Goal: Transaction & Acquisition: Purchase product/service

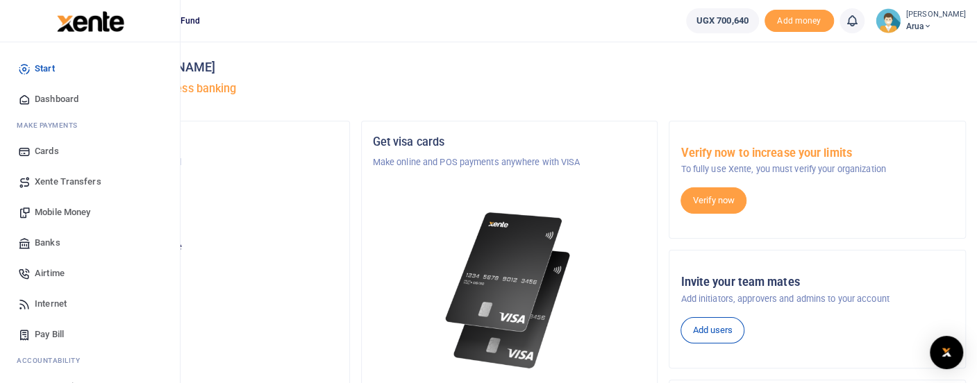
click at [72, 209] on span "Mobile Money" at bounding box center [63, 213] width 56 height 14
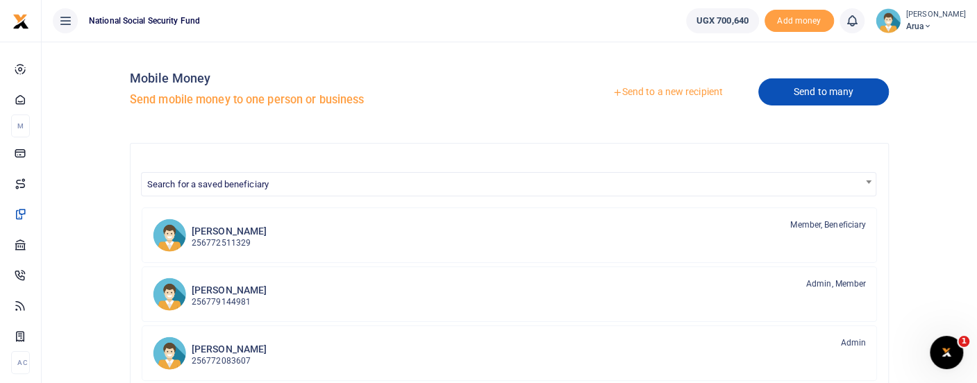
click at [819, 94] on link "Send to many" at bounding box center [823, 91] width 131 height 27
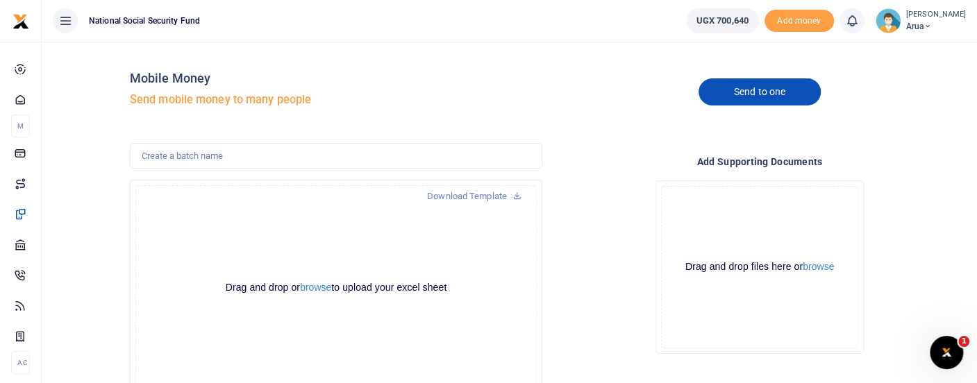
click at [765, 90] on link "Send to one" at bounding box center [759, 91] width 122 height 27
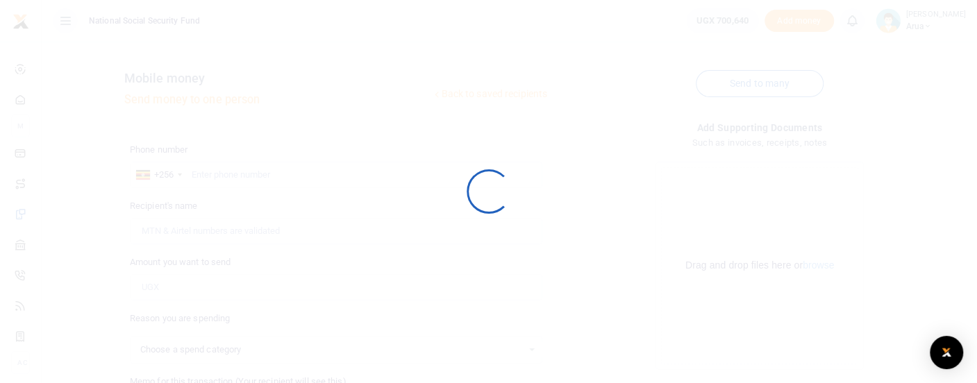
select select
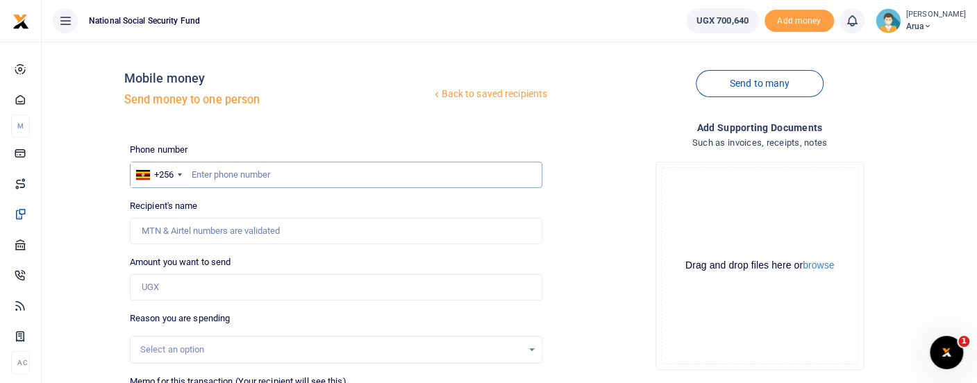
click at [196, 177] on input "text" at bounding box center [336, 175] width 412 height 26
type input "772945588"
type input "Enid Ezaru"
type input "772945588"
click at [187, 298] on input "Amount you want to send" at bounding box center [336, 287] width 412 height 26
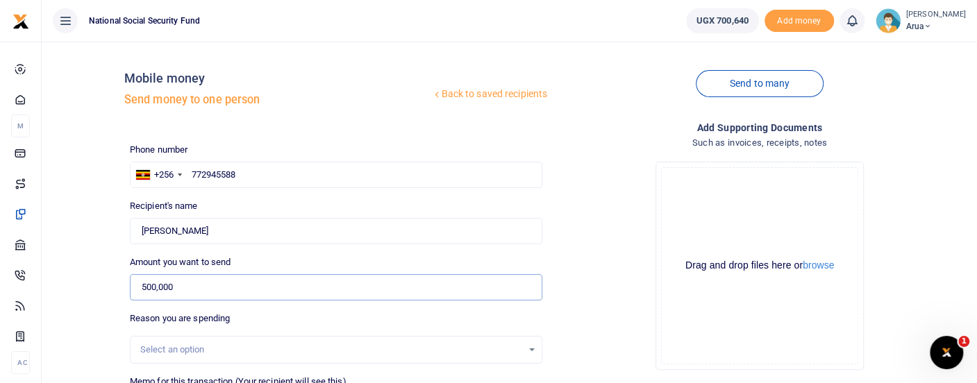
scroll to position [77, 0]
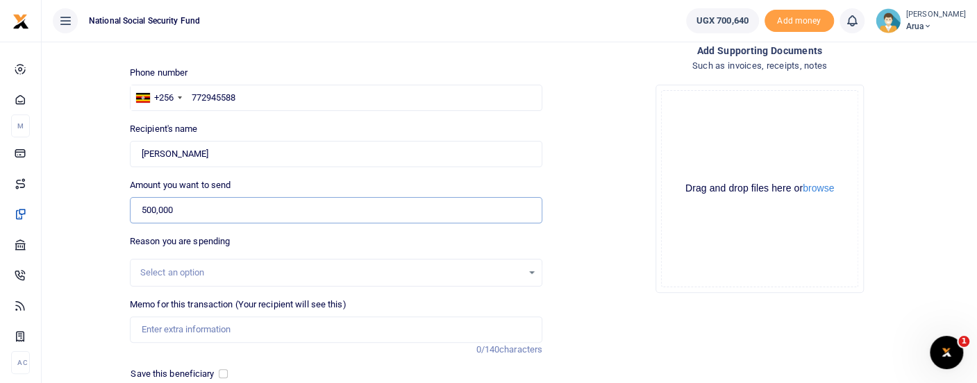
type input "500,000"
click at [210, 271] on div "Select an option" at bounding box center [331, 273] width 382 height 14
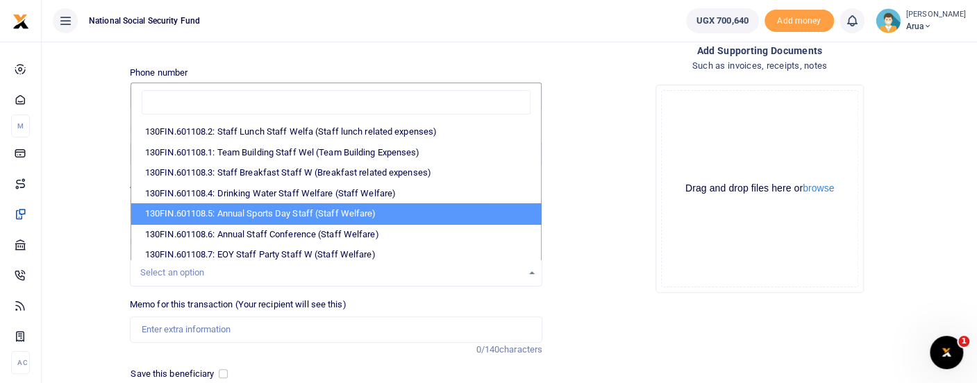
click at [694, 257] on div "Drag and drop files here or browse Powered by Uppy" at bounding box center [759, 188] width 197 height 197
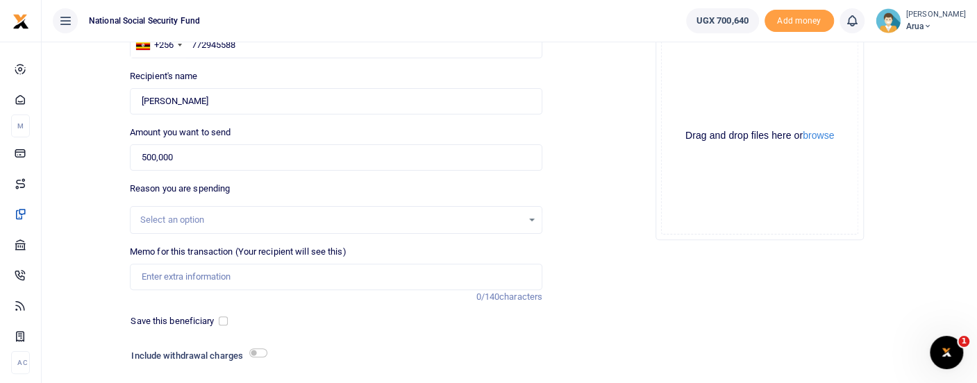
scroll to position [154, 0]
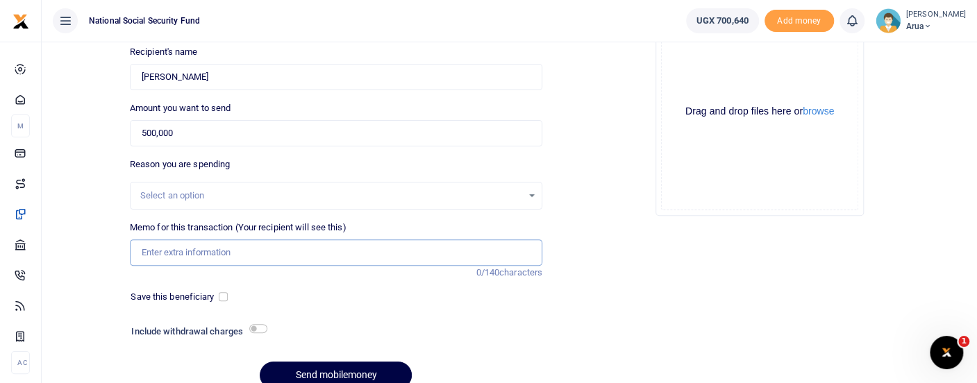
click at [233, 256] on input "Memo for this transaction (Your recipient will see this)" at bounding box center [336, 253] width 412 height 26
type input "Customer connect week decoration"
click at [260, 324] on input "checkbox" at bounding box center [258, 328] width 18 height 9
checkbox input "true"
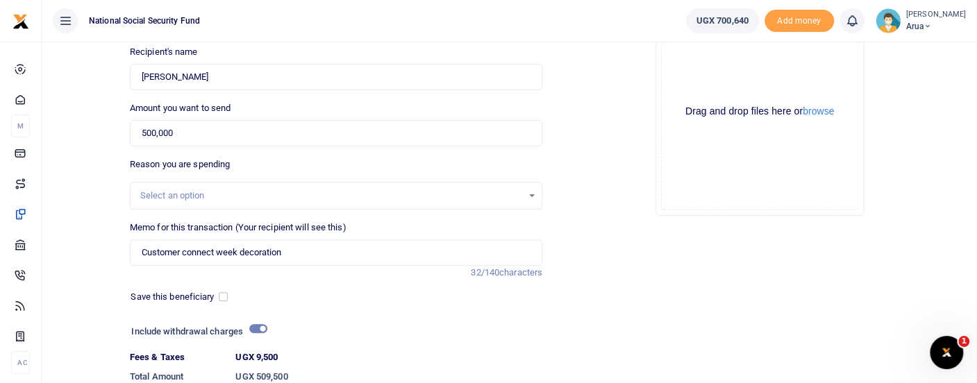
click at [243, 192] on div "Select an option" at bounding box center [331, 196] width 382 height 14
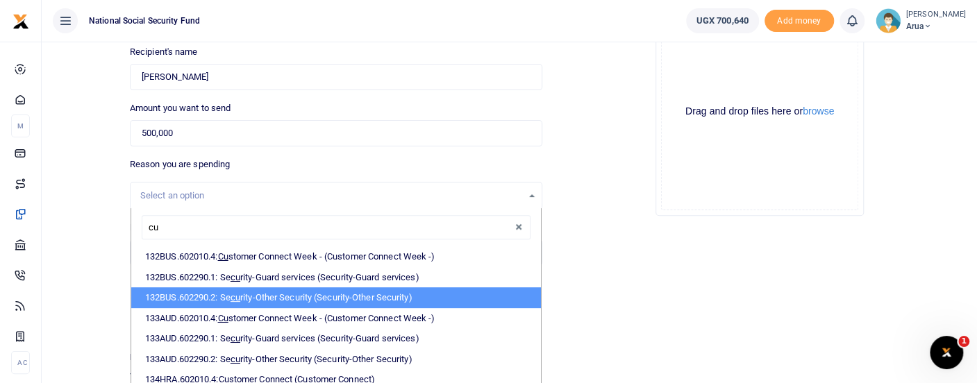
type input "cus"
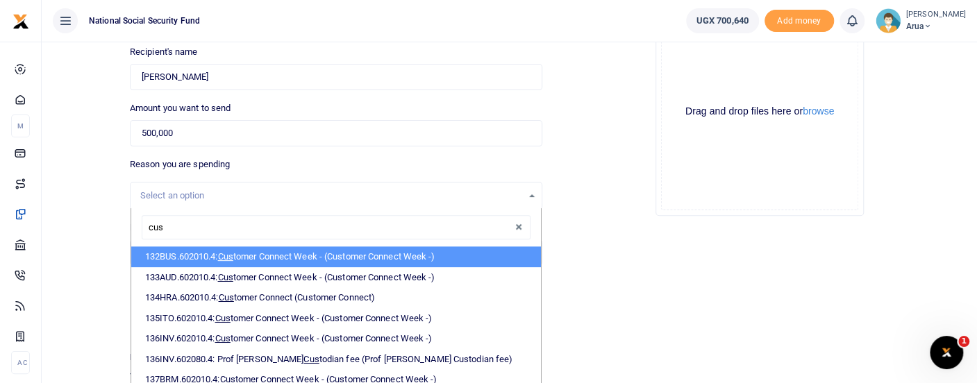
click at [315, 256] on li "132BUS.602010.4: Cus tomer Connect Week - (Customer Connect Week -)" at bounding box center [336, 256] width 410 height 21
select select "182"
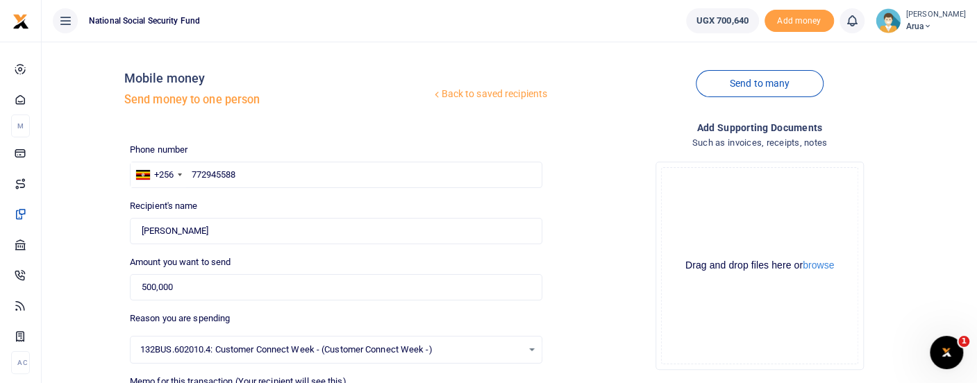
scroll to position [255, 0]
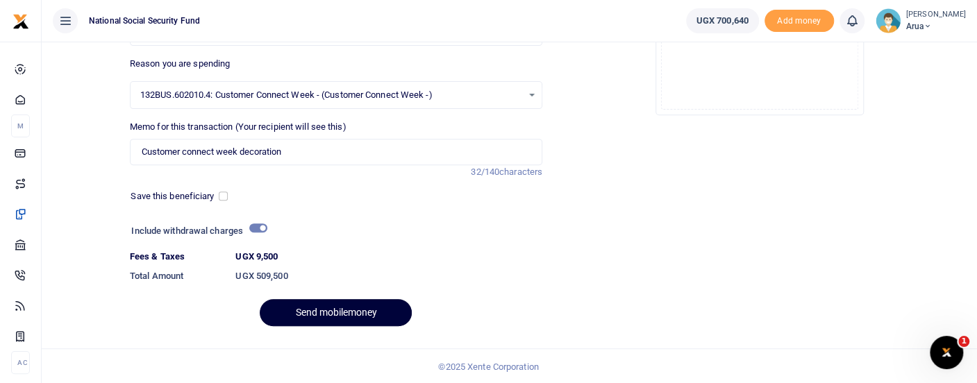
click at [376, 315] on button "Send mobilemoney" at bounding box center [336, 312] width 152 height 27
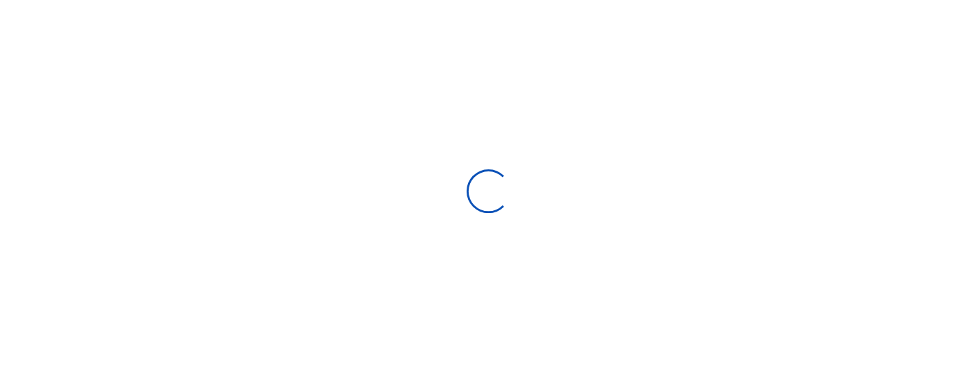
scroll to position [216, 0]
select select "Loading bundles"
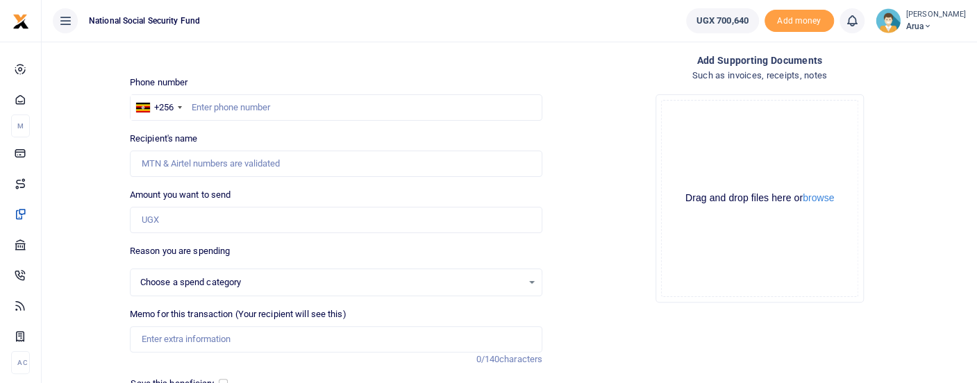
scroll to position [0, 0]
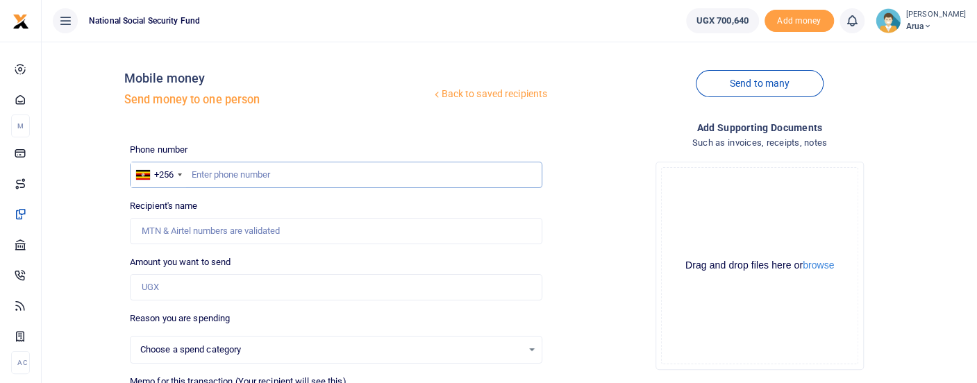
click at [203, 164] on input "text" at bounding box center [336, 175] width 412 height 26
type input "782175745"
type input "Andama Gift"
type input "782175745"
click at [194, 290] on input "Amount you want to send" at bounding box center [336, 287] width 412 height 26
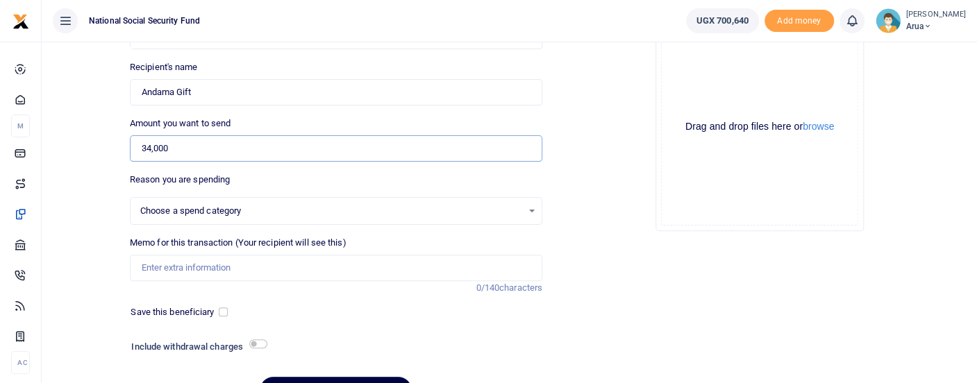
scroll to position [154, 0]
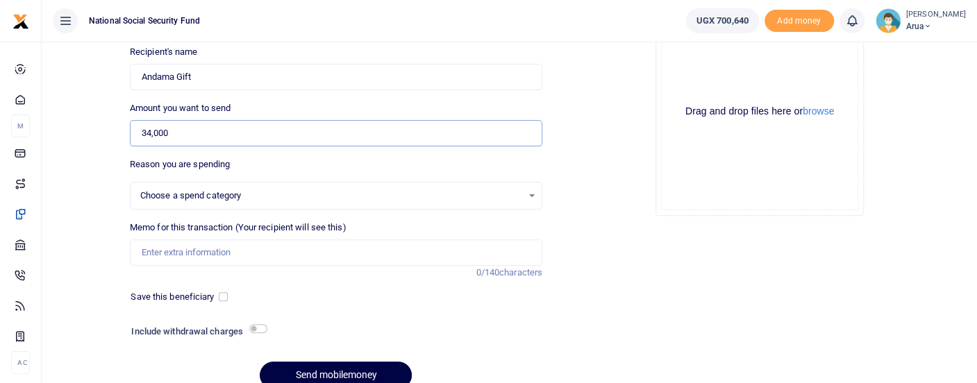
type input "34,000"
click at [253, 326] on input "checkbox" at bounding box center [258, 328] width 18 height 9
checkbox input "true"
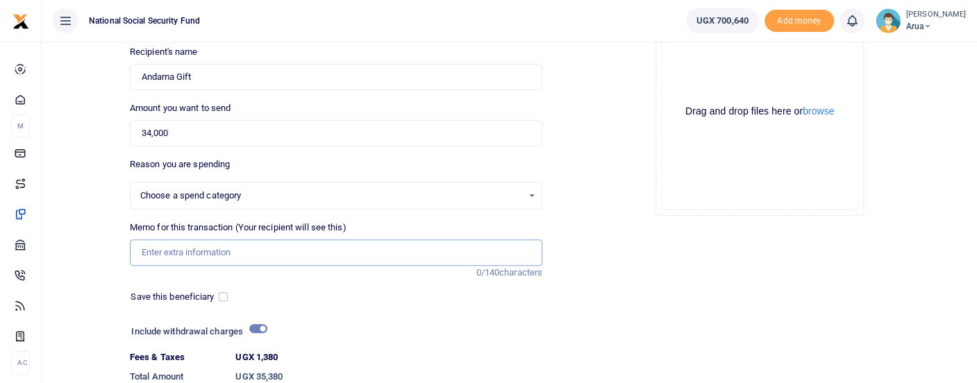
click at [216, 251] on input "Memo for this transaction (Your recipient will see this)" at bounding box center [336, 253] width 412 height 26
type input "Transport refund"
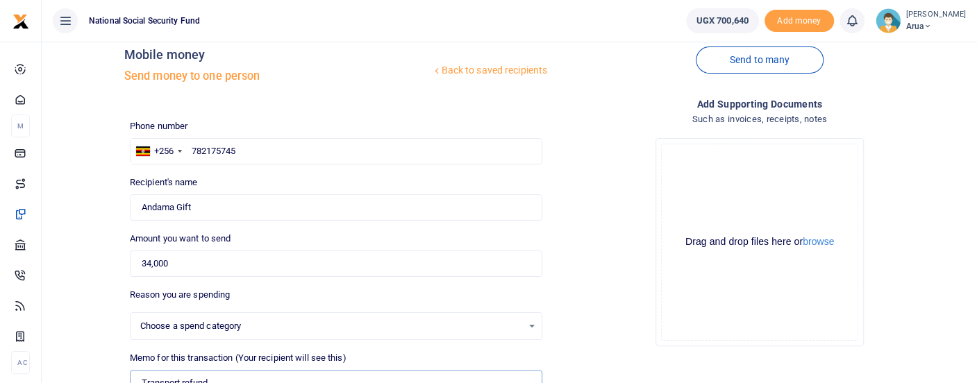
scroll to position [255, 0]
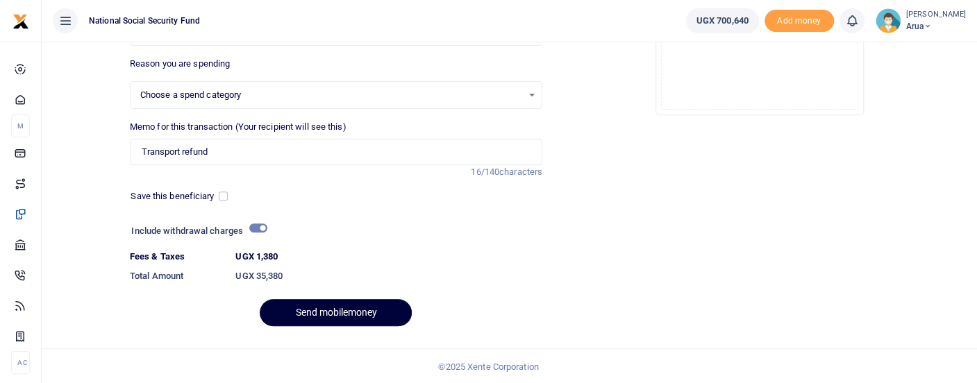
click at [371, 314] on button "Send mobilemoney" at bounding box center [336, 312] width 152 height 27
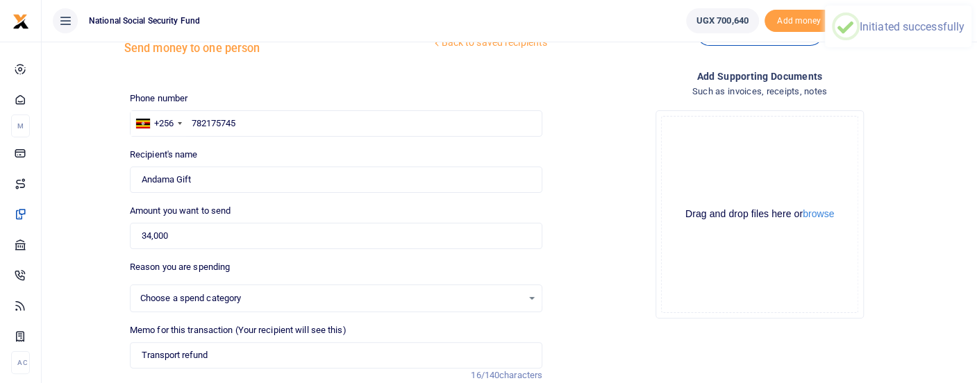
scroll to position [24, 0]
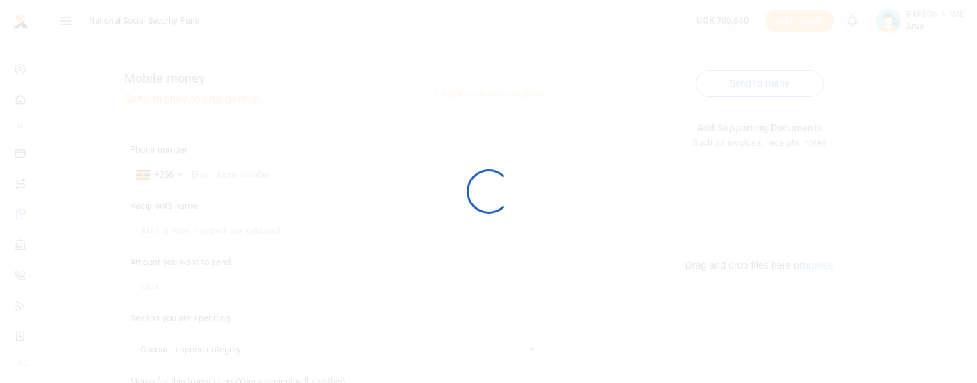
scroll to position [24, 0]
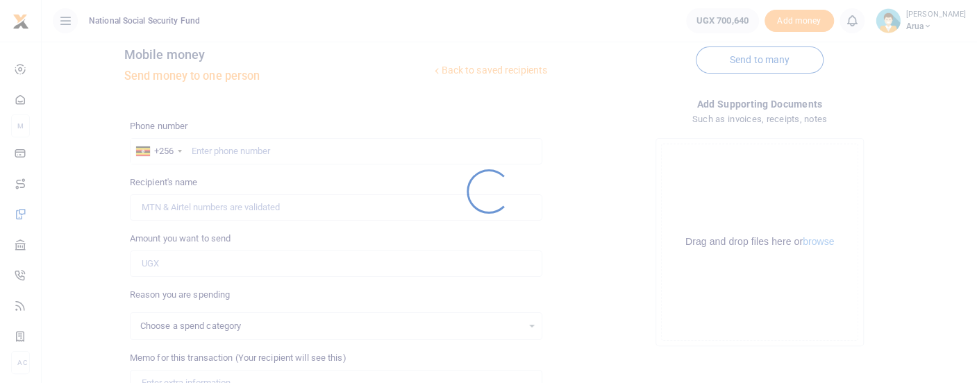
select select
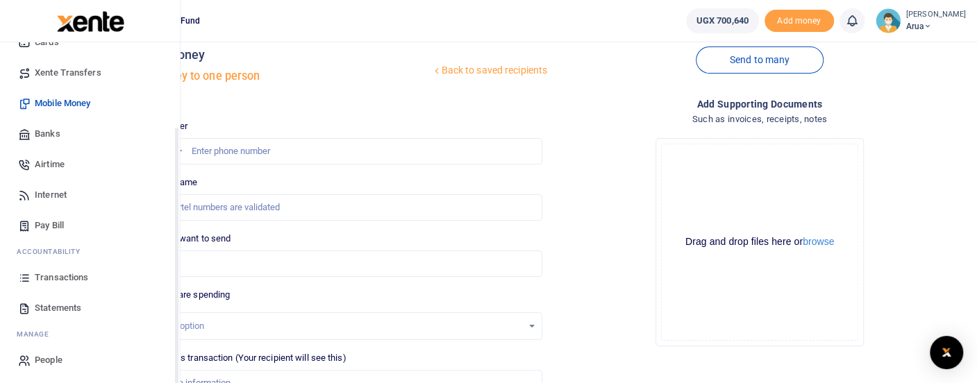
scroll to position [111, 0]
click at [62, 274] on span "Transactions" at bounding box center [61, 276] width 53 height 14
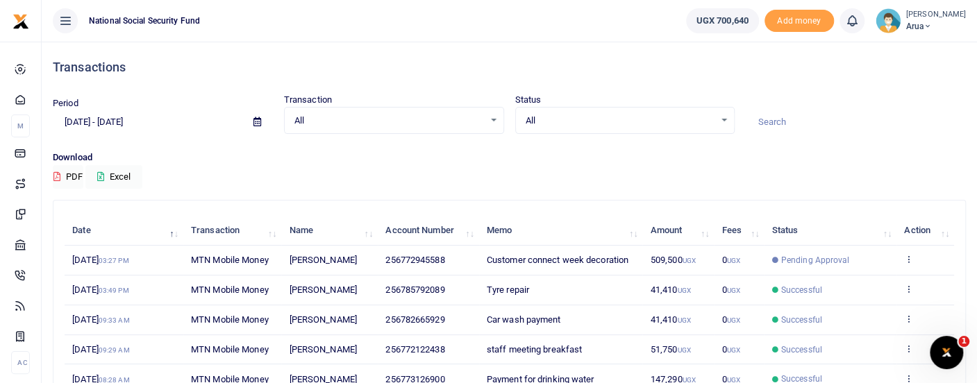
click at [914, 256] on td "View details Send again" at bounding box center [925, 261] width 58 height 30
click at [909, 260] on icon at bounding box center [908, 259] width 9 height 10
click at [867, 278] on link "View details" at bounding box center [858, 282] width 110 height 19
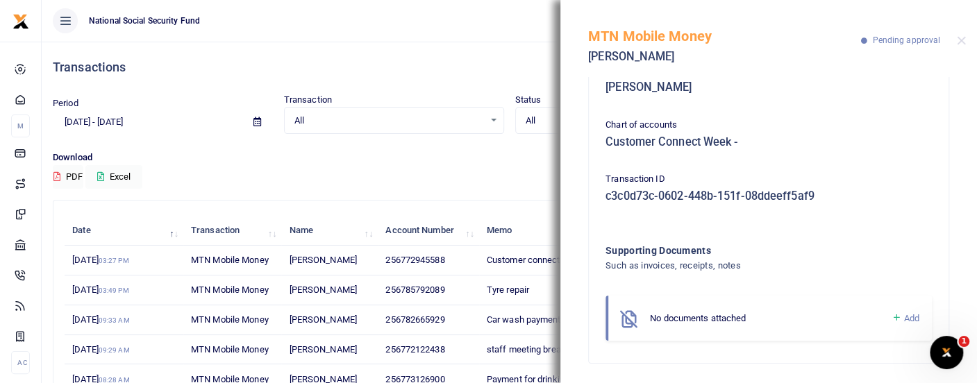
scroll to position [252, 0]
click at [904, 317] on span "Add" at bounding box center [911, 317] width 15 height 10
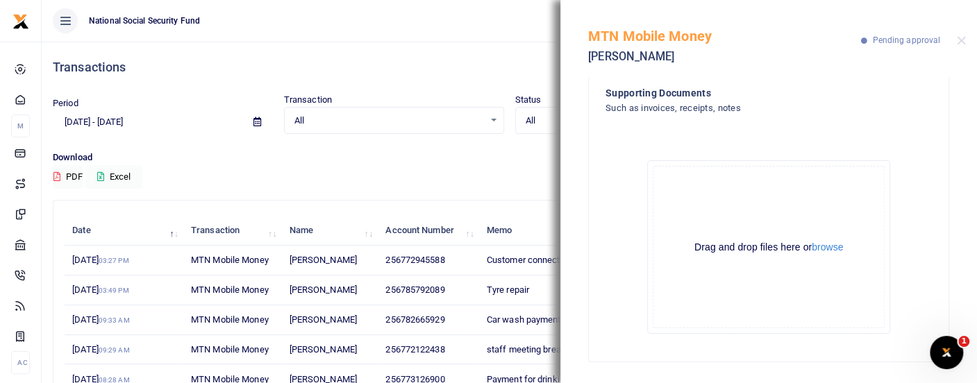
scroll to position [408, 0]
click at [823, 242] on button "browse" at bounding box center [827, 247] width 31 height 10
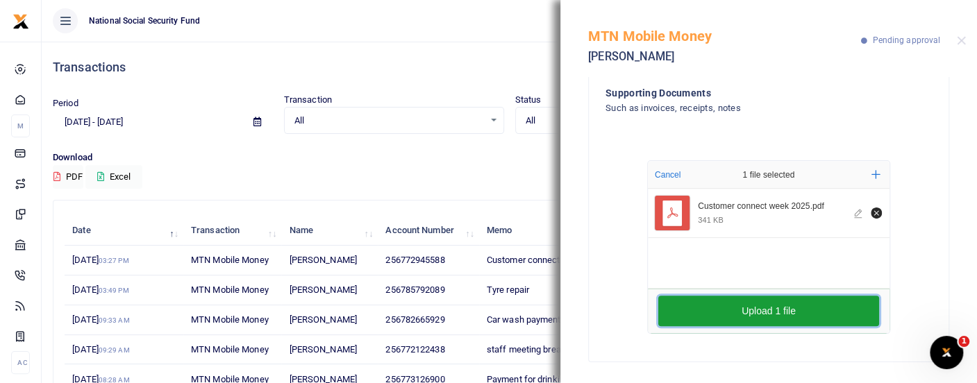
click at [803, 312] on button "Upload 1 file" at bounding box center [768, 311] width 221 height 31
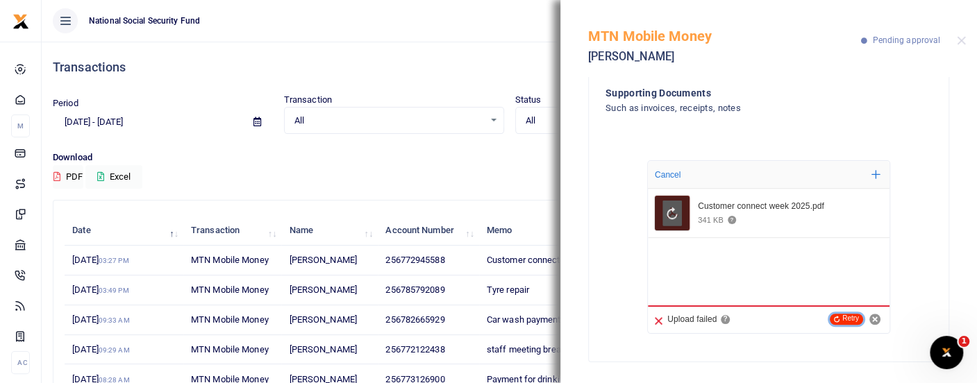
click at [836, 320] on button "Retry" at bounding box center [846, 319] width 33 height 11
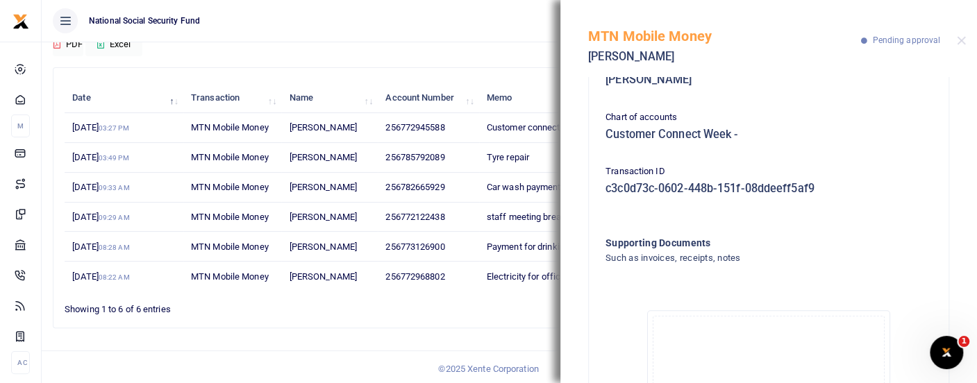
scroll to position [154, 0]
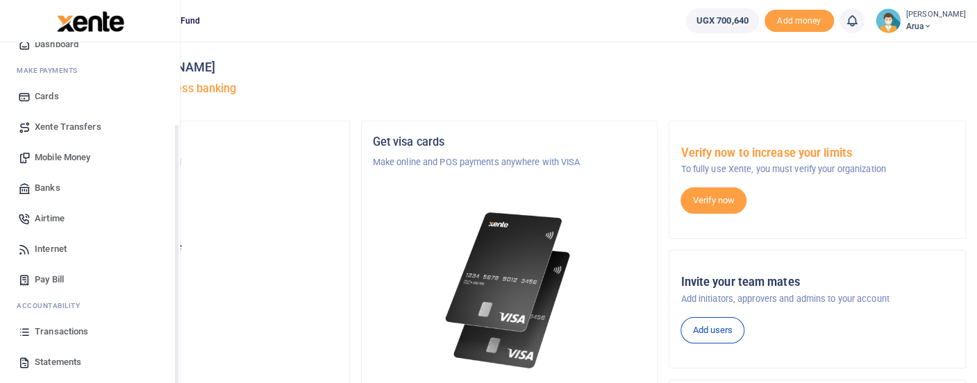
scroll to position [111, 0]
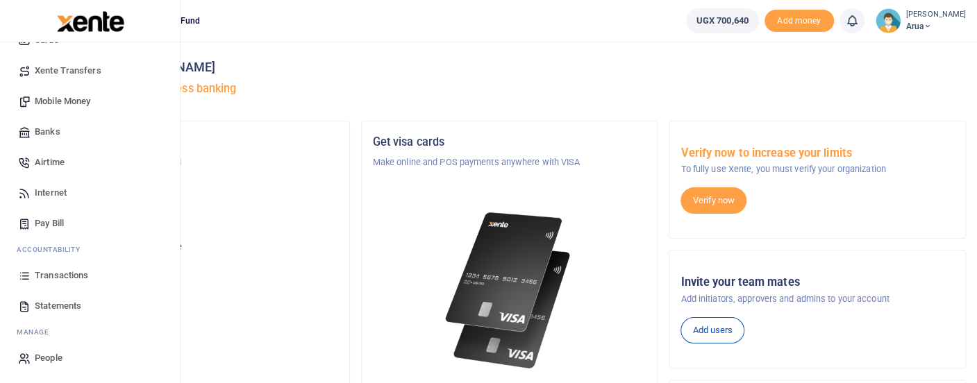
click at [65, 271] on span "Transactions" at bounding box center [61, 276] width 53 height 14
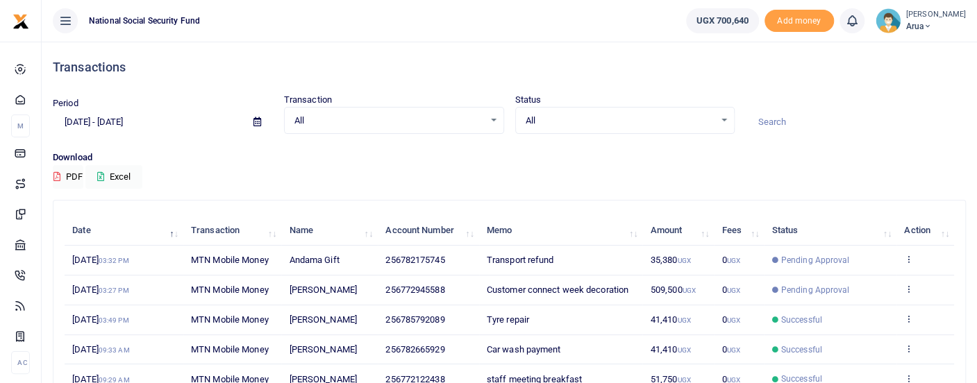
scroll to position [77, 0]
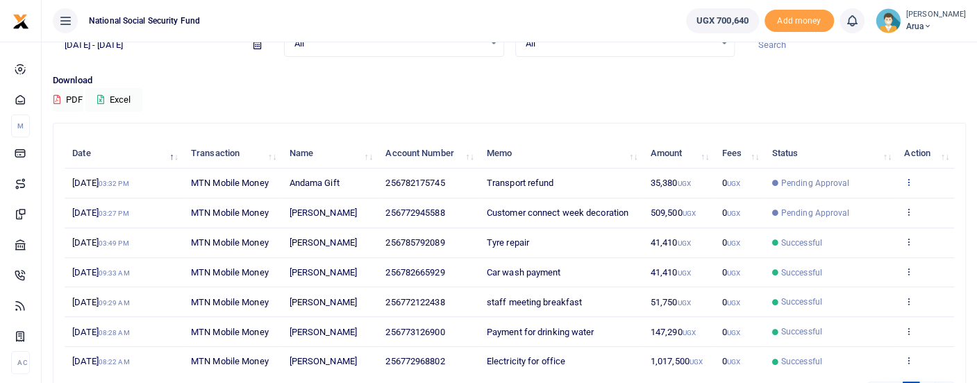
click at [904, 181] on icon at bounding box center [908, 182] width 9 height 10
click at [855, 203] on link "View details" at bounding box center [858, 205] width 110 height 19
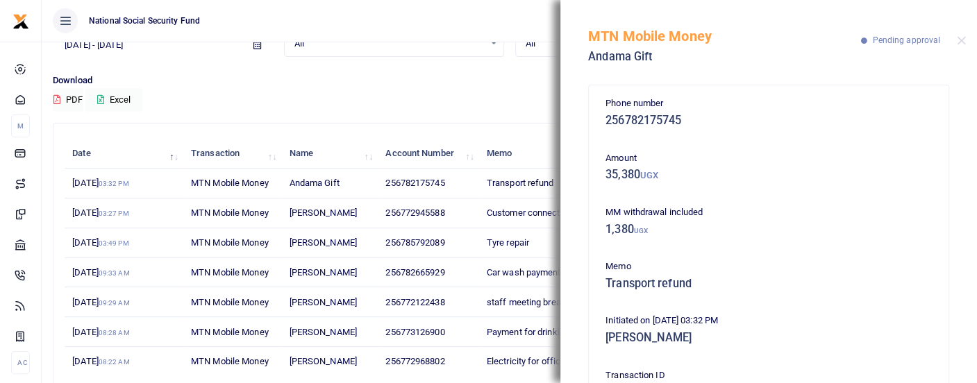
scroll to position [198, 0]
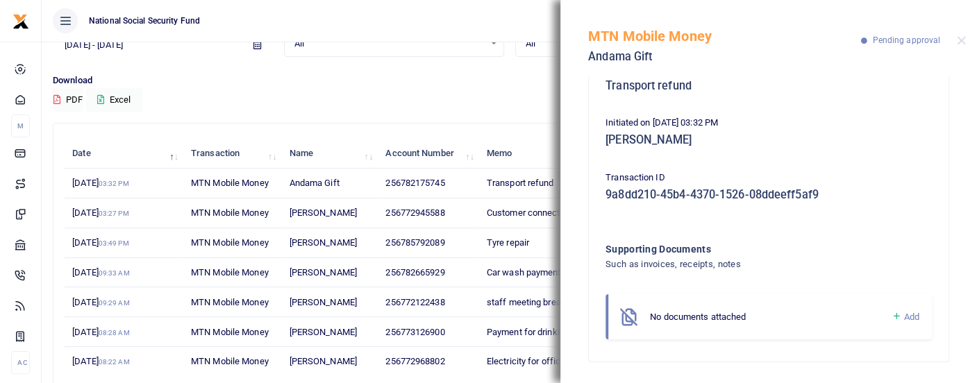
click at [891, 316] on icon at bounding box center [896, 316] width 10 height 12
click at [904, 315] on span "Add" at bounding box center [911, 317] width 15 height 10
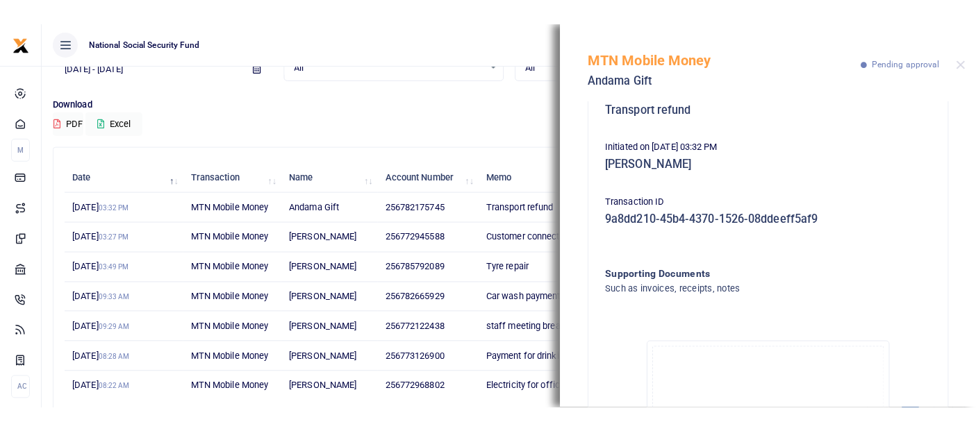
scroll to position [354, 0]
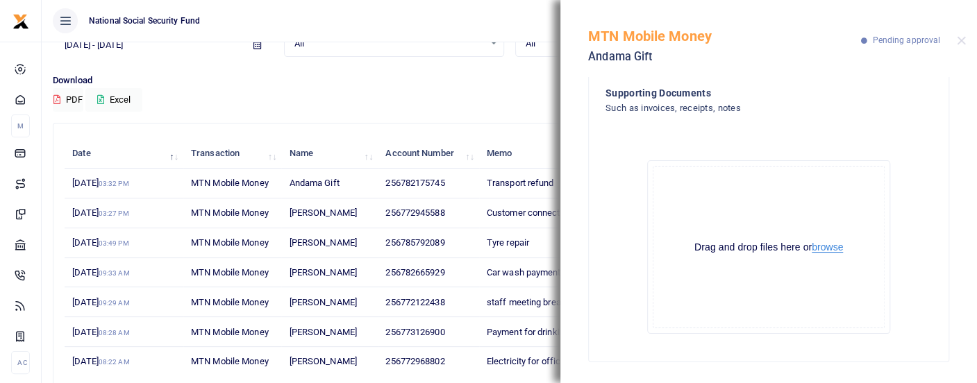
click at [819, 251] on button "browse" at bounding box center [827, 247] width 31 height 10
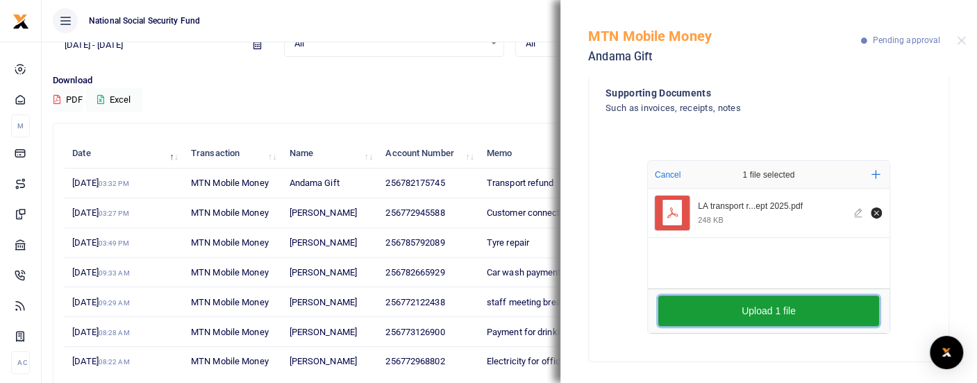
click at [791, 308] on button "Upload 1 file" at bounding box center [768, 311] width 221 height 31
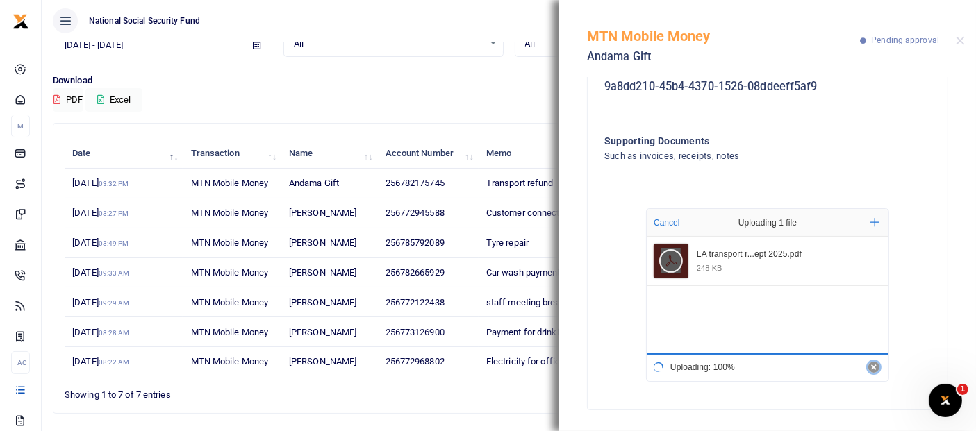
scroll to position [0, 0]
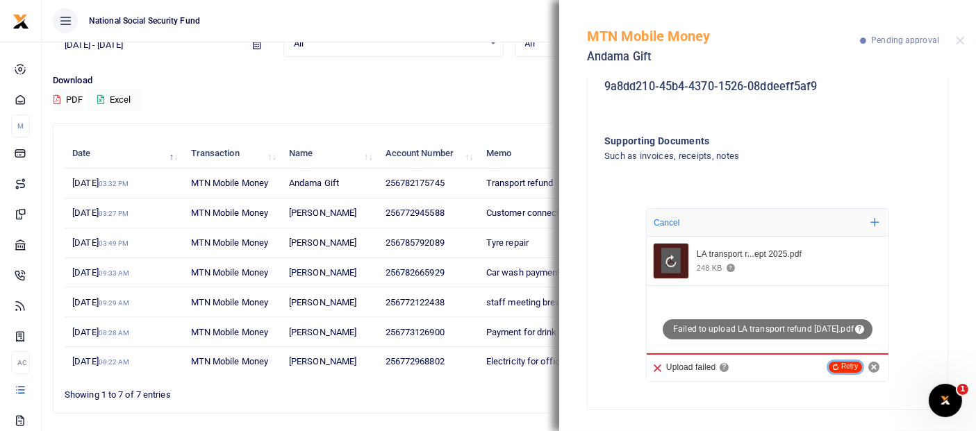
click at [849, 369] on button "Retry" at bounding box center [844, 367] width 33 height 11
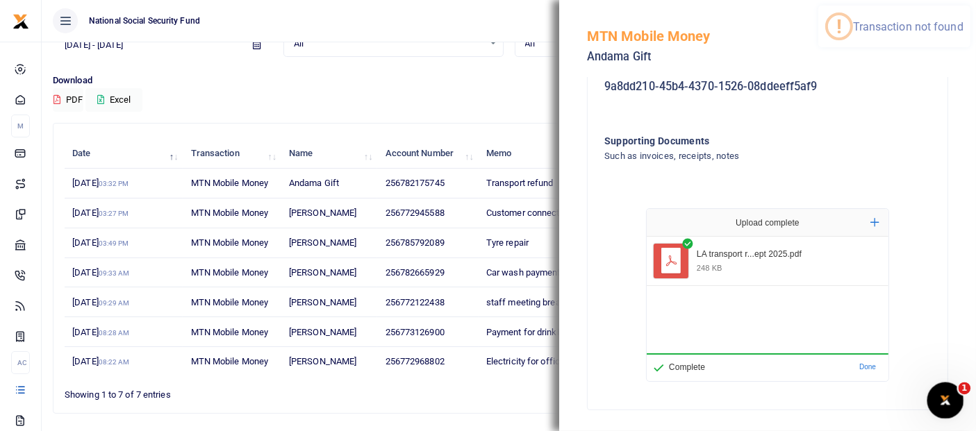
click at [948, 383] on icon "Open Intercom Messenger" at bounding box center [943, 398] width 23 height 23
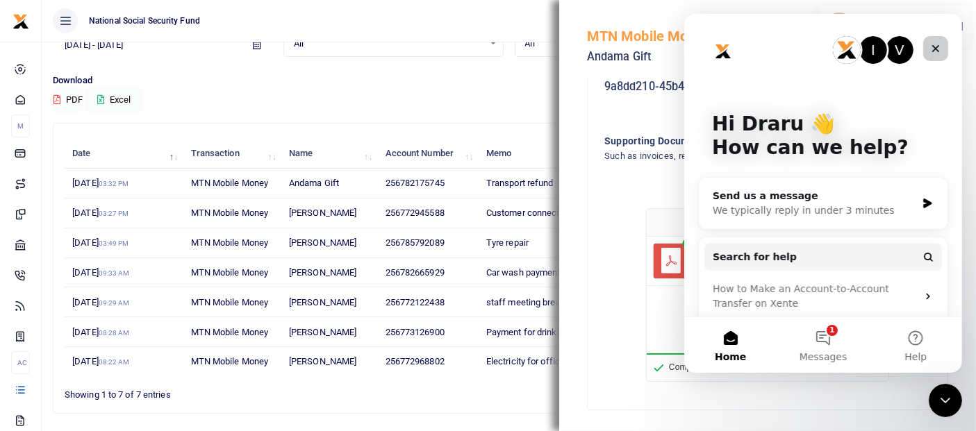
click at [935, 49] on icon "Close" at bounding box center [934, 48] width 11 height 11
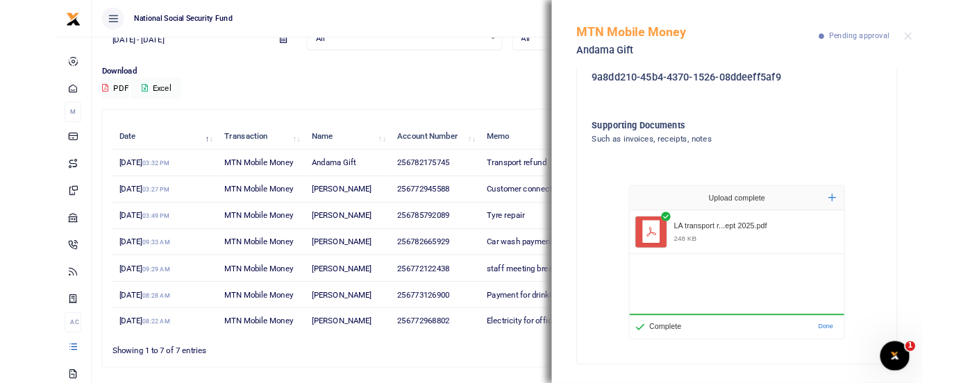
scroll to position [115, 0]
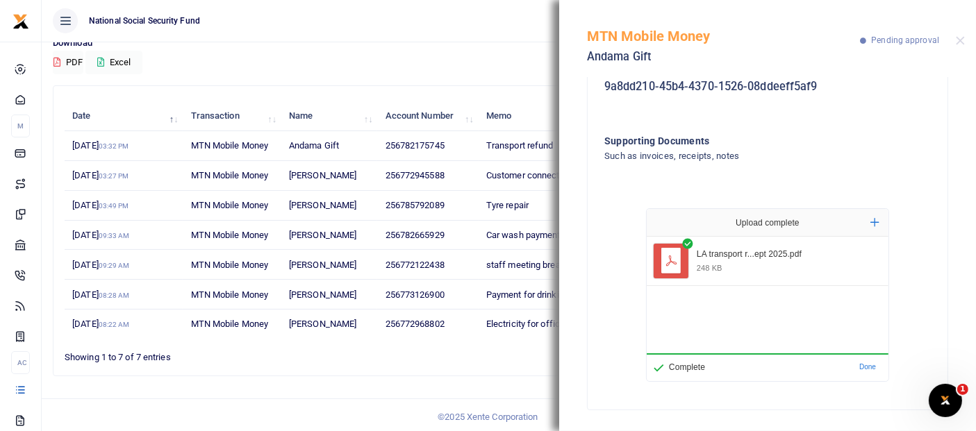
click at [953, 44] on div "MTN Mobile Money Andama Gift Pending approval" at bounding box center [767, 38] width 417 height 77
click at [962, 31] on div "MTN Mobile Money Andama Gift Pending approval" at bounding box center [767, 38] width 417 height 77
click at [962, 35] on div "MTN Mobile Money Andama Gift Pending approval" at bounding box center [767, 38] width 417 height 77
click at [177, 178] on td "9th Sep 2025 03:27 PM" at bounding box center [124, 176] width 118 height 30
click at [964, 42] on button "Close" at bounding box center [959, 40] width 9 height 9
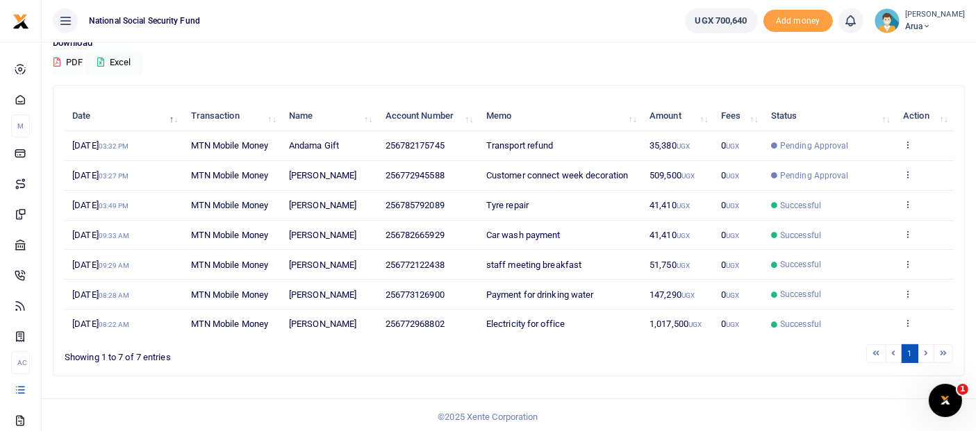
click at [904, 169] on icon at bounding box center [907, 174] width 9 height 10
click at [842, 201] on link "View details" at bounding box center [857, 196] width 110 height 19
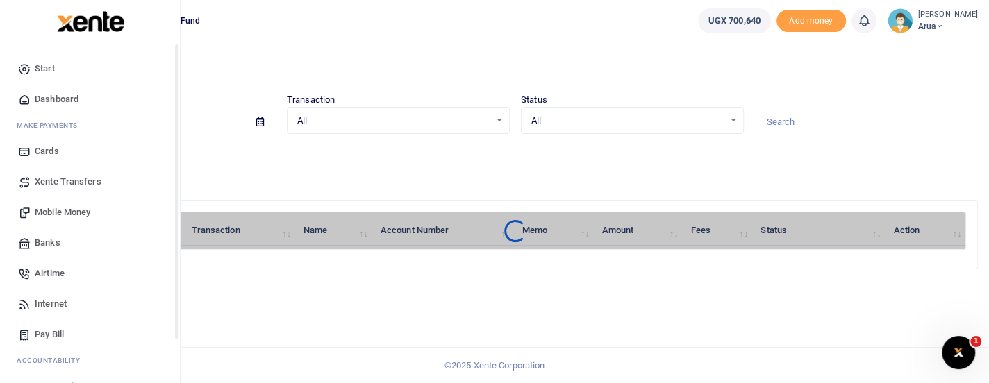
scroll to position [111, 0]
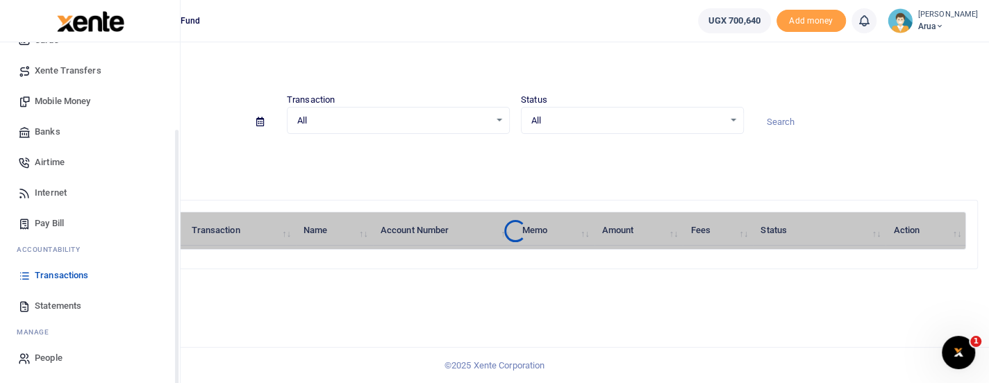
click at [62, 277] on span "Transactions" at bounding box center [61, 276] width 53 height 14
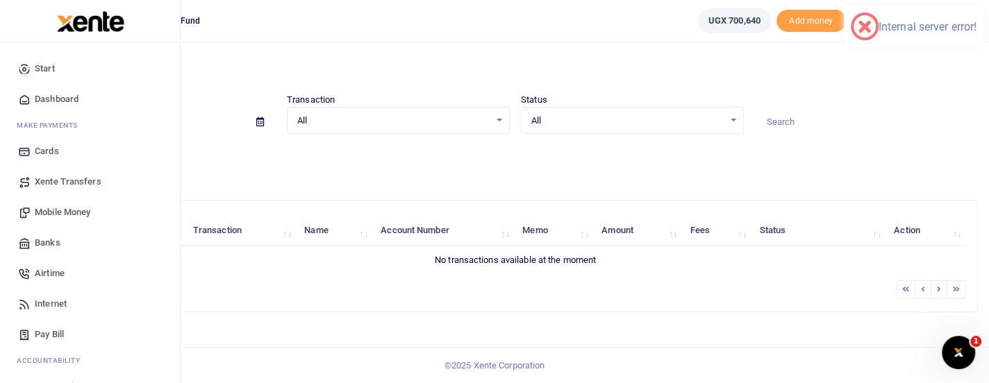
click at [59, 213] on span "Mobile Money" at bounding box center [63, 213] width 56 height 14
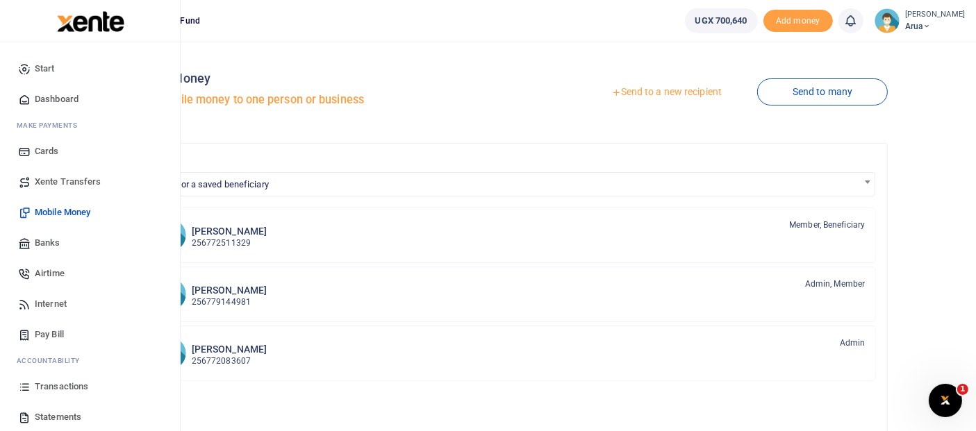
click at [63, 377] on link "Transactions" at bounding box center [90, 386] width 158 height 31
